Goal: Task Accomplishment & Management: Use online tool/utility

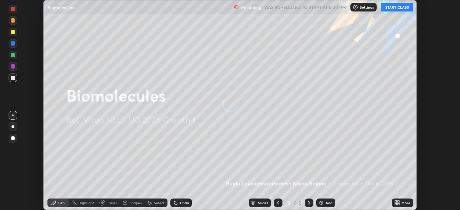
scroll to position [210, 460]
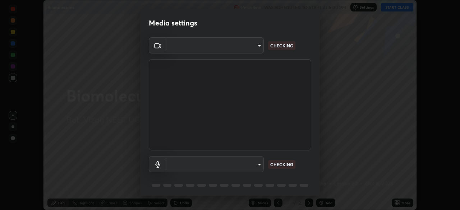
type input "9dfc8a5090e151027bc35a16a4fe033a731e9c0dc6be7320fd00177ef99153e3"
click at [253, 163] on body "Erase all Biomolecules Recording WAS SCHEDULED TO START AT 5:00 PM Settings STA…" at bounding box center [230, 105] width 460 height 210
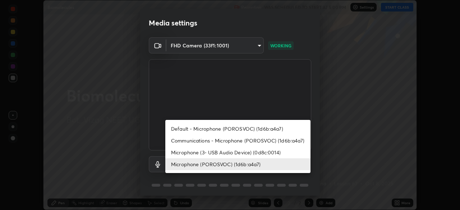
click at [284, 127] on li "Default - Microphone (POROSVOC) (1d6b:a4a7)" at bounding box center [237, 129] width 145 height 12
type input "default"
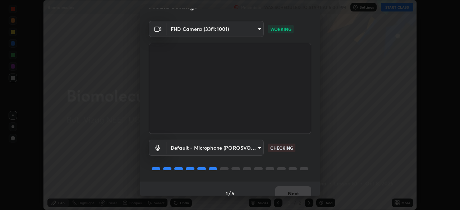
scroll to position [26, 0]
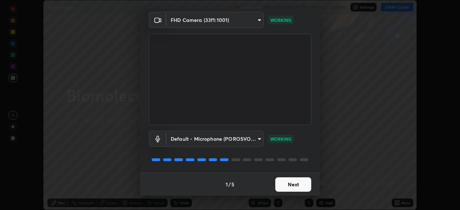
click at [288, 186] on button "Next" at bounding box center [293, 185] width 36 height 14
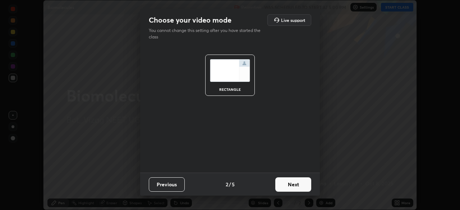
click at [296, 187] on button "Next" at bounding box center [293, 185] width 36 height 14
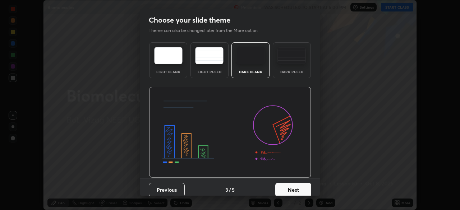
click at [294, 187] on button "Next" at bounding box center [293, 190] width 36 height 14
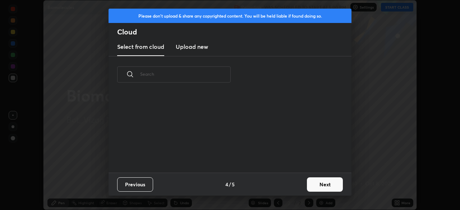
click at [317, 181] on button "Next" at bounding box center [325, 185] width 36 height 14
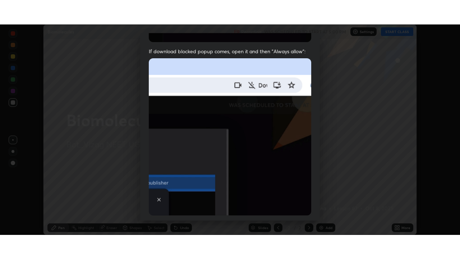
scroll to position [172, 0]
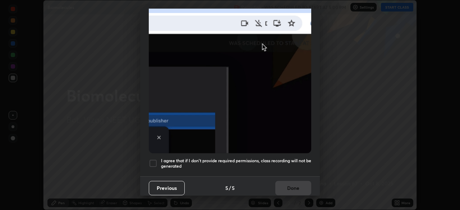
click at [154, 161] on div at bounding box center [153, 163] width 9 height 9
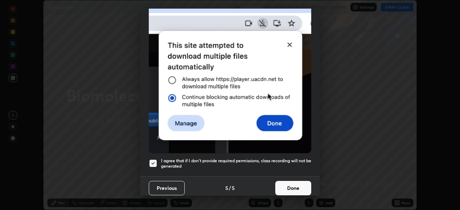
click at [287, 184] on button "Done" at bounding box center [293, 188] width 36 height 14
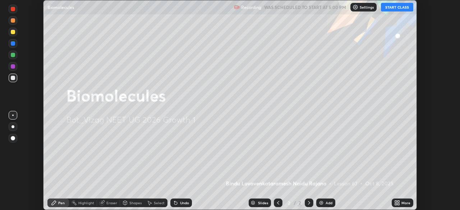
click at [398, 9] on button "START CLASS" at bounding box center [397, 7] width 32 height 9
click at [396, 202] on icon at bounding box center [396, 202] width 2 height 2
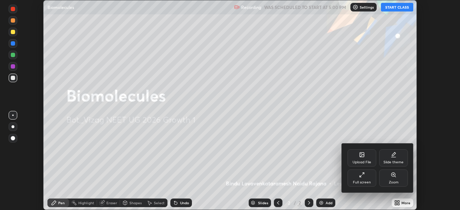
click at [367, 181] on div "Full screen" at bounding box center [362, 183] width 18 height 4
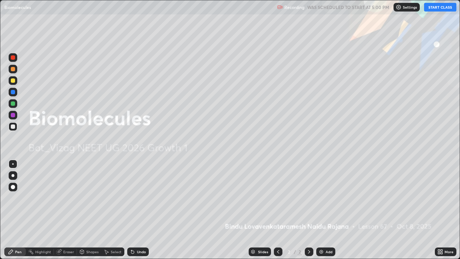
scroll to position [259, 460]
click at [330, 210] on div "Add" at bounding box center [329, 252] width 7 height 4
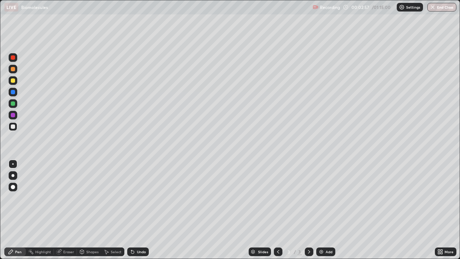
click at [13, 175] on div at bounding box center [13, 175] width 3 height 3
click at [14, 69] on div at bounding box center [13, 69] width 4 height 4
click at [15, 103] on div at bounding box center [13, 103] width 9 height 9
click at [12, 128] on div at bounding box center [13, 126] width 4 height 4
click at [14, 81] on div at bounding box center [13, 80] width 4 height 4
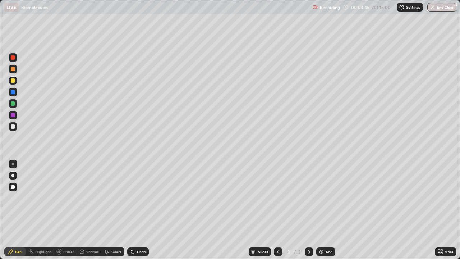
click at [13, 104] on div at bounding box center [13, 103] width 4 height 4
click at [12, 128] on div at bounding box center [13, 126] width 4 height 4
click at [14, 81] on div at bounding box center [13, 80] width 4 height 4
click at [12, 71] on div at bounding box center [13, 69] width 4 height 4
click at [13, 128] on div at bounding box center [13, 126] width 4 height 4
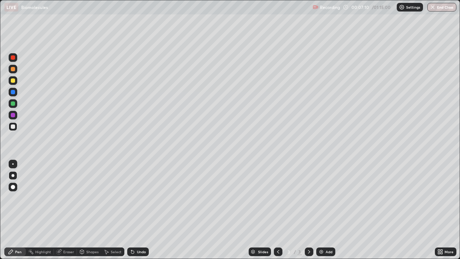
click at [324, 210] on div "Add" at bounding box center [325, 251] width 19 height 9
click at [16, 70] on div at bounding box center [13, 69] width 9 height 9
click at [14, 127] on div at bounding box center [13, 126] width 4 height 4
click at [14, 81] on div at bounding box center [13, 80] width 4 height 4
click at [12, 128] on div at bounding box center [13, 126] width 4 height 4
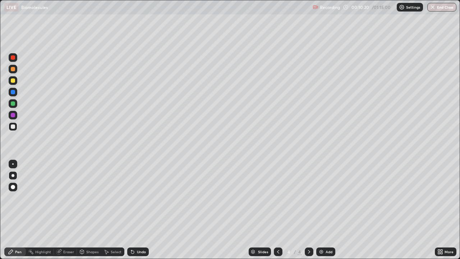
click at [321, 210] on img at bounding box center [322, 252] width 6 height 6
click at [13, 81] on div at bounding box center [13, 80] width 4 height 4
click at [12, 93] on div at bounding box center [13, 92] width 4 height 4
click at [13, 69] on div at bounding box center [13, 69] width 4 height 4
click at [13, 128] on div at bounding box center [13, 126] width 4 height 4
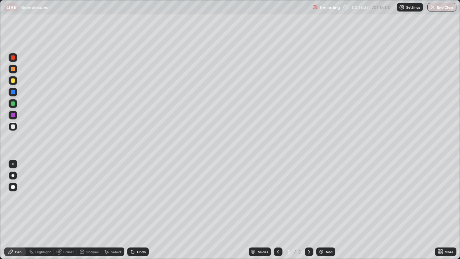
click at [13, 164] on div at bounding box center [12, 163] width 1 height 1
click at [62, 210] on div "Eraser" at bounding box center [65, 251] width 23 height 9
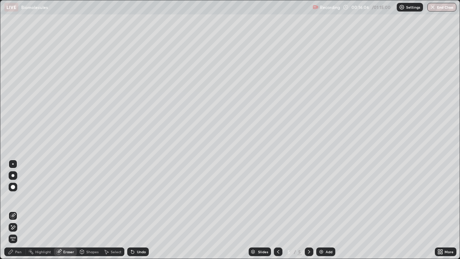
click at [18, 210] on div "Pen" at bounding box center [18, 252] width 6 height 4
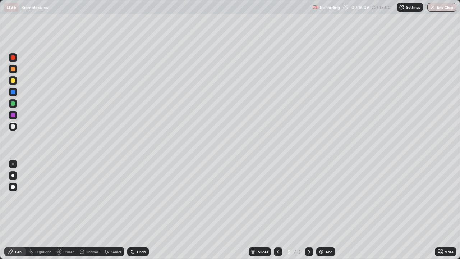
click at [13, 175] on div at bounding box center [13, 175] width 3 height 3
click at [68, 210] on div "Eraser" at bounding box center [68, 252] width 11 height 4
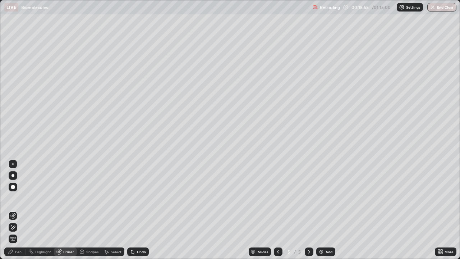
click at [18, 210] on div "Pen" at bounding box center [18, 252] width 6 height 4
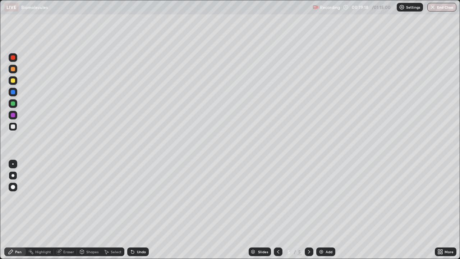
click at [14, 80] on div at bounding box center [13, 80] width 4 height 4
click at [12, 126] on div at bounding box center [13, 126] width 4 height 4
click at [322, 210] on img at bounding box center [322, 252] width 6 height 6
click at [14, 70] on div at bounding box center [13, 69] width 4 height 4
click at [13, 81] on div at bounding box center [13, 80] width 4 height 4
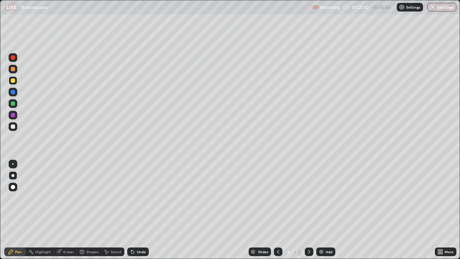
click at [13, 104] on div at bounding box center [13, 103] width 4 height 4
click at [13, 115] on div at bounding box center [13, 115] width 4 height 4
click at [12, 127] on div at bounding box center [13, 126] width 4 height 4
click at [12, 104] on div at bounding box center [13, 103] width 4 height 4
click at [14, 70] on div at bounding box center [13, 69] width 4 height 4
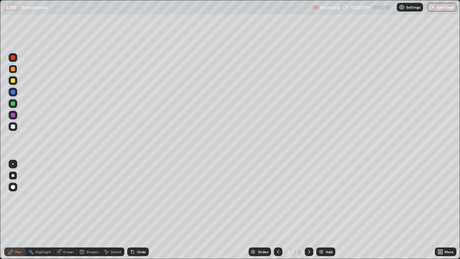
click at [14, 81] on div at bounding box center [13, 80] width 4 height 4
click at [14, 128] on div at bounding box center [13, 126] width 4 height 4
click at [278, 210] on icon at bounding box center [278, 252] width 6 height 6
click at [278, 210] on icon at bounding box center [278, 252] width 2 height 4
click at [309, 210] on icon at bounding box center [309, 252] width 2 height 4
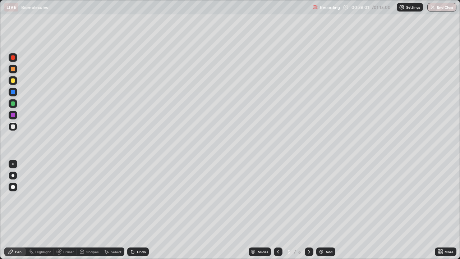
click at [308, 210] on icon at bounding box center [309, 252] width 6 height 6
click at [322, 210] on img at bounding box center [322, 252] width 6 height 6
click at [13, 164] on div at bounding box center [12, 163] width 1 height 1
click at [14, 92] on div at bounding box center [13, 92] width 4 height 4
click at [14, 127] on div at bounding box center [13, 126] width 4 height 4
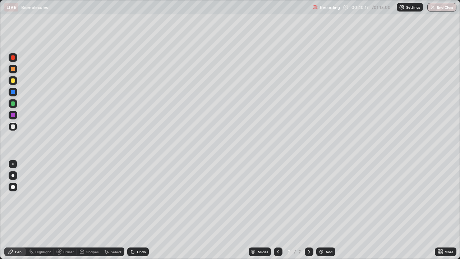
click at [13, 127] on div at bounding box center [13, 126] width 4 height 4
click at [13, 92] on div at bounding box center [13, 92] width 4 height 4
click at [14, 126] on div at bounding box center [13, 126] width 4 height 4
click at [14, 92] on div at bounding box center [13, 92] width 4 height 4
click at [13, 126] on div at bounding box center [13, 126] width 4 height 4
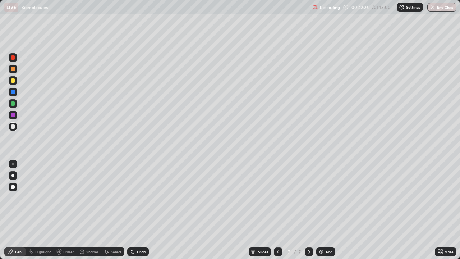
click at [13, 81] on div at bounding box center [13, 80] width 4 height 4
click at [14, 102] on div at bounding box center [13, 103] width 4 height 4
click at [14, 69] on div at bounding box center [13, 69] width 4 height 4
click at [14, 126] on div at bounding box center [13, 126] width 4 height 4
click at [14, 81] on div at bounding box center [13, 80] width 4 height 4
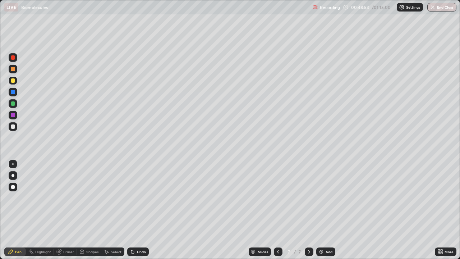
click at [13, 104] on div at bounding box center [13, 103] width 4 height 4
click at [13, 103] on div at bounding box center [13, 103] width 4 height 4
click at [14, 126] on div at bounding box center [13, 126] width 4 height 4
click at [14, 116] on div at bounding box center [13, 115] width 4 height 4
click at [12, 128] on div at bounding box center [13, 126] width 4 height 4
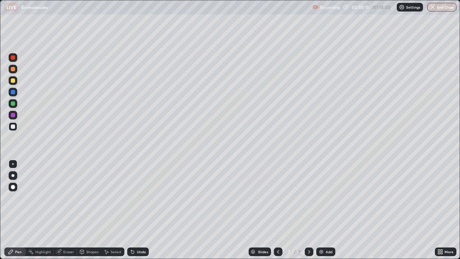
click at [12, 126] on div at bounding box center [13, 126] width 4 height 4
click at [15, 81] on div at bounding box center [13, 80] width 4 height 4
click at [13, 104] on div at bounding box center [13, 103] width 4 height 4
click at [66, 210] on div "Eraser" at bounding box center [68, 252] width 11 height 4
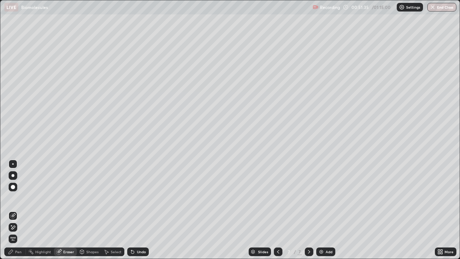
click at [18, 210] on div "Pen" at bounding box center [18, 252] width 6 height 4
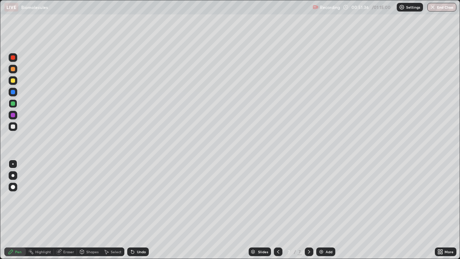
click at [11, 127] on div at bounding box center [13, 126] width 4 height 4
click at [11, 93] on div at bounding box center [13, 92] width 4 height 4
click at [436, 8] on button "End Class" at bounding box center [441, 7] width 29 height 9
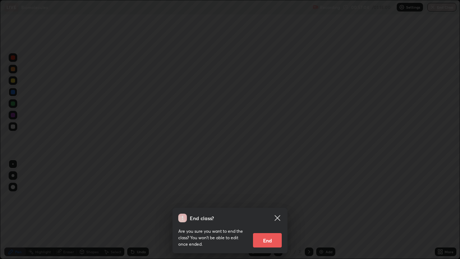
click at [264, 210] on button "End" at bounding box center [267, 240] width 29 height 14
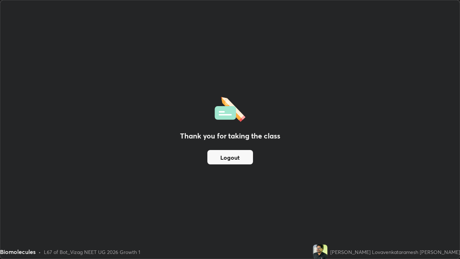
click at [233, 154] on button "Logout" at bounding box center [230, 157] width 46 height 14
